Goal: Task Accomplishment & Management: Use online tool/utility

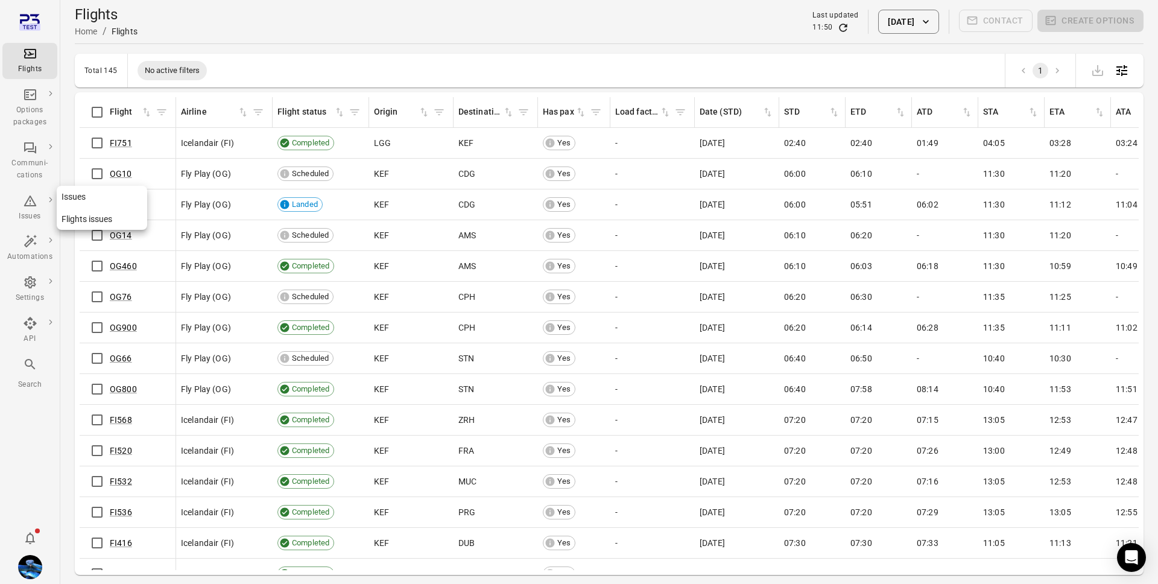
click at [28, 204] on icon "Main navigation" at bounding box center [30, 200] width 13 height 11
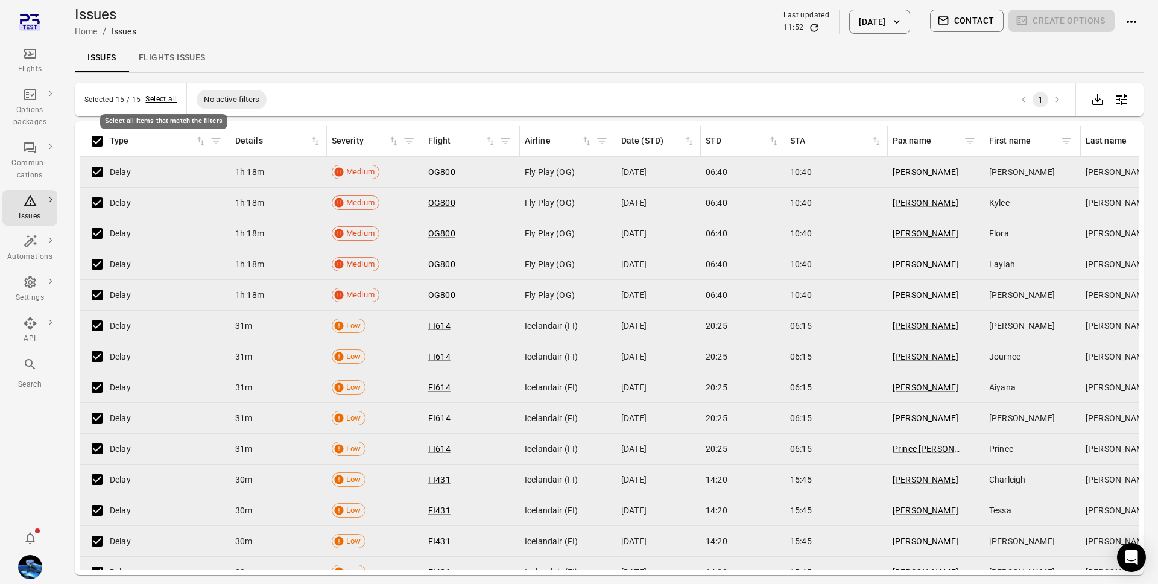
click at [162, 98] on button "Select all" at bounding box center [160, 99] width 31 height 12
click at [158, 101] on icon "Deselect all items" at bounding box center [154, 99] width 12 height 12
click at [166, 94] on button "Select all" at bounding box center [160, 99] width 31 height 12
